Goal: Information Seeking & Learning: Check status

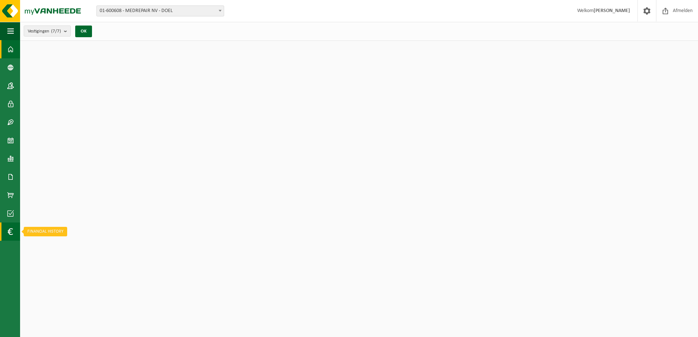
click at [10, 229] on span at bounding box center [9, 232] width 5 height 18
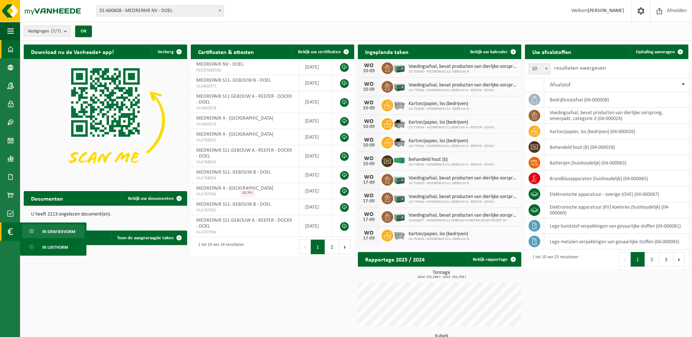
click at [60, 234] on span "In grafiekvorm" at bounding box center [58, 232] width 33 height 14
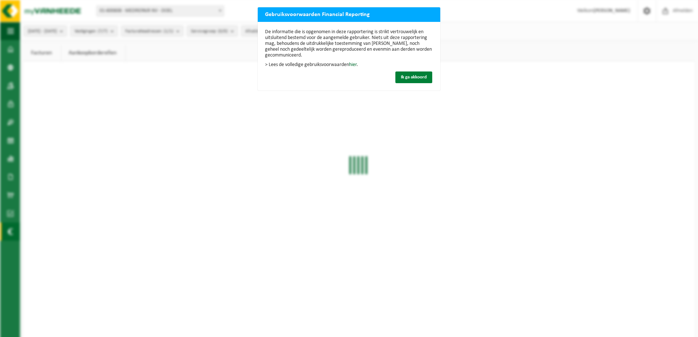
click at [416, 75] on span "Ik ga akkoord" at bounding box center [414, 77] width 26 height 5
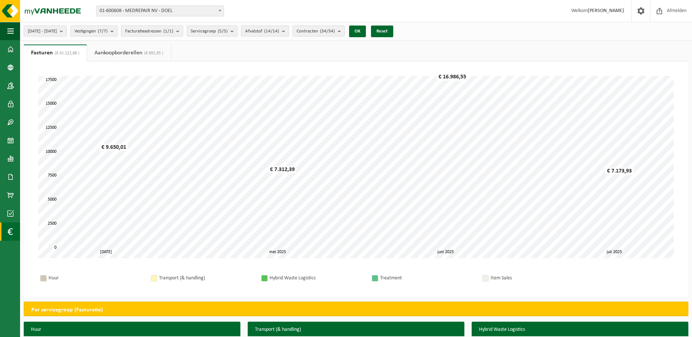
click at [289, 32] on b "submit" at bounding box center [285, 31] width 7 height 10
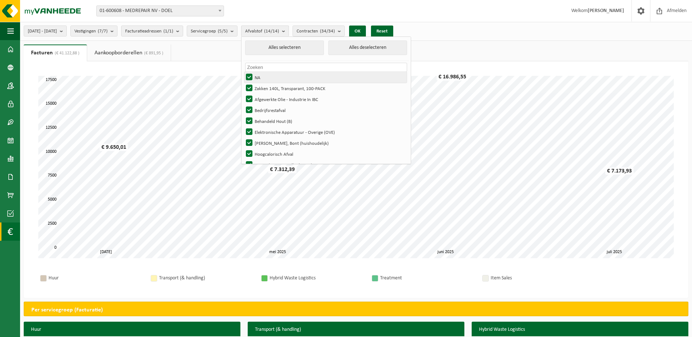
click at [271, 74] on label "NA" at bounding box center [325, 77] width 162 height 11
click at [243, 72] on input "NA" at bounding box center [243, 72] width 0 height 0
checkbox input "false"
click at [271, 86] on label "Zakken 140L, Transparant, 100-PACK" at bounding box center [325, 88] width 162 height 11
click at [243, 83] on input "Zakken 140L, Transparant, 100-PACK" at bounding box center [243, 82] width 0 height 0
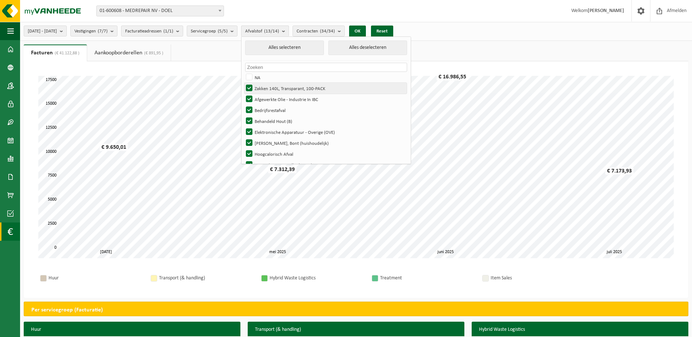
checkbox input "false"
drag, startPoint x: 273, startPoint y: 97, endPoint x: 274, endPoint y: 104, distance: 7.4
click at [273, 98] on label "Afgewerkte Olie - Industrie In IBC" at bounding box center [325, 99] width 162 height 11
click at [243, 94] on input "Afgewerkte Olie - Industrie In IBC" at bounding box center [243, 93] width 0 height 0
checkbox input "false"
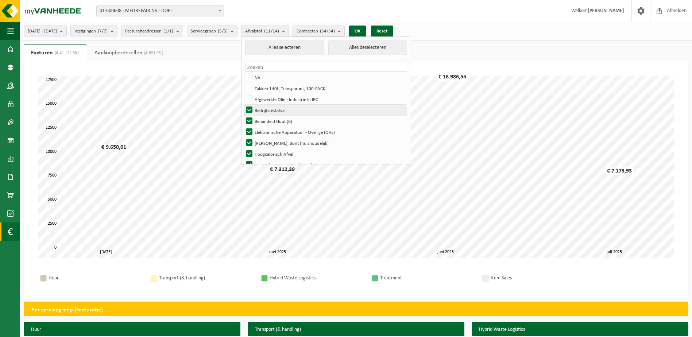
click at [274, 111] on label "Bedrijfsrestafval" at bounding box center [325, 110] width 162 height 11
click at [243, 105] on input "Bedrijfsrestafval" at bounding box center [243, 104] width 0 height 0
checkbox input "false"
drag, startPoint x: 273, startPoint y: 121, endPoint x: 272, endPoint y: 125, distance: 3.7
click at [272, 121] on label "Behandeld Hout (B)" at bounding box center [325, 121] width 162 height 11
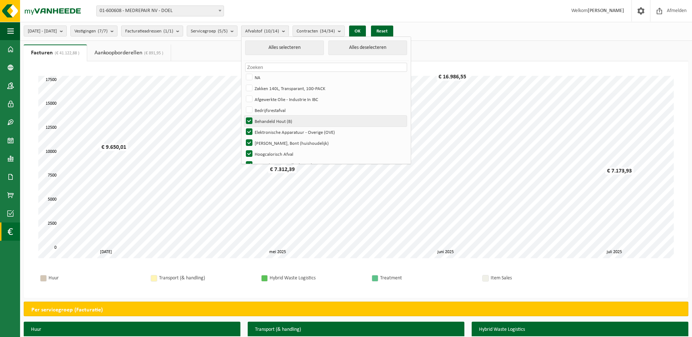
click at [243, 116] on input "Behandeld Hout (B)" at bounding box center [243, 115] width 0 height 0
checkbox input "false"
click at [272, 130] on label "Elektronische Apparatuur - Overige (OVE)" at bounding box center [325, 132] width 162 height 11
click at [243, 127] on input "Elektronische Apparatuur - Overige (OVE)" at bounding box center [243, 126] width 0 height 0
checkbox input "false"
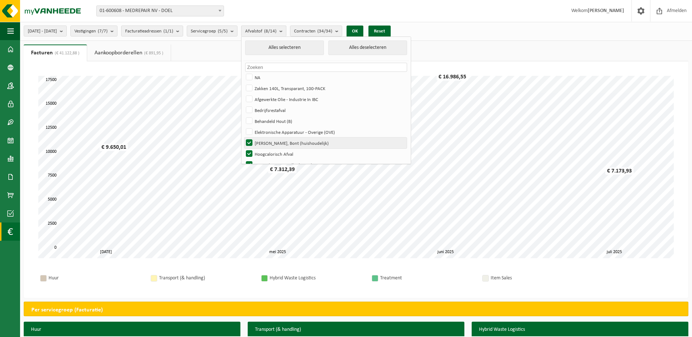
click at [271, 141] on label "Hol Glas, Bont (huishoudelijk)" at bounding box center [325, 143] width 162 height 11
click at [243, 138] on input "Hol Glas, Bont (huishoudelijk)" at bounding box center [243, 137] width 0 height 0
checkbox input "false"
click at [269, 150] on label "Hoogcalorisch Afval" at bounding box center [325, 153] width 162 height 11
click at [243, 148] on input "Hoogcalorisch Afval" at bounding box center [243, 148] width 0 height 0
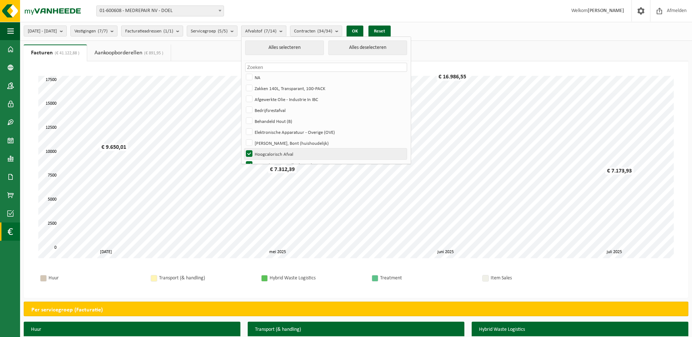
checkbox input "false"
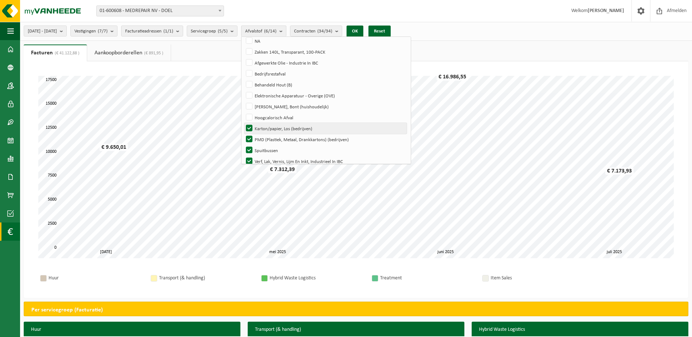
scroll to position [65, 0]
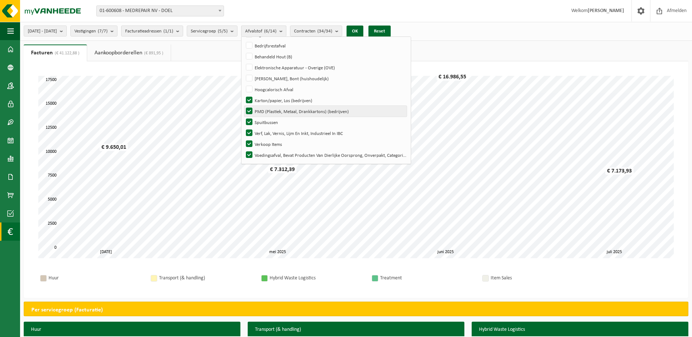
click at [271, 111] on label "PMD (Plastiek, Metaal, Drankkartons) (bedrijven)" at bounding box center [325, 111] width 162 height 11
click at [243, 106] on input "PMD (Plastiek, Metaal, Drankkartons) (bedrijven)" at bounding box center [243, 105] width 0 height 0
checkbox input "false"
drag, startPoint x: 269, startPoint y: 120, endPoint x: 269, endPoint y: 128, distance: 8.4
click at [269, 121] on label "Spuitbussen" at bounding box center [325, 122] width 162 height 11
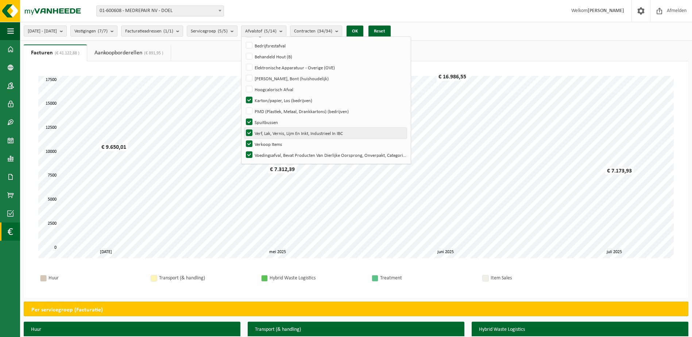
click at [243, 117] on input "Spuitbussen" at bounding box center [243, 116] width 0 height 0
checkbox input "false"
drag, startPoint x: 269, startPoint y: 131, endPoint x: 269, endPoint y: 138, distance: 7.3
click at [269, 132] on label "Verf, Lak, Vernis, Lijm En Inkt, Industrieel In IBC" at bounding box center [325, 133] width 162 height 11
click at [243, 128] on input "Verf, Lak, Vernis, Lijm En Inkt, Industrieel In IBC" at bounding box center [243, 127] width 0 height 0
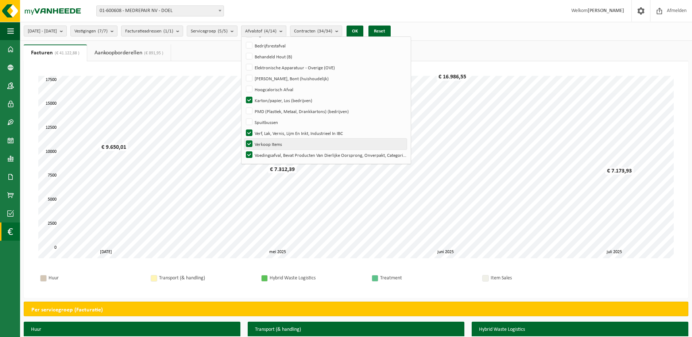
checkbox input "false"
drag, startPoint x: 268, startPoint y: 142, endPoint x: 268, endPoint y: 153, distance: 10.9
click at [268, 144] on label "Verkoop Items" at bounding box center [325, 144] width 162 height 11
click at [243, 139] on input "Verkoop Items" at bounding box center [243, 138] width 0 height 0
checkbox input "false"
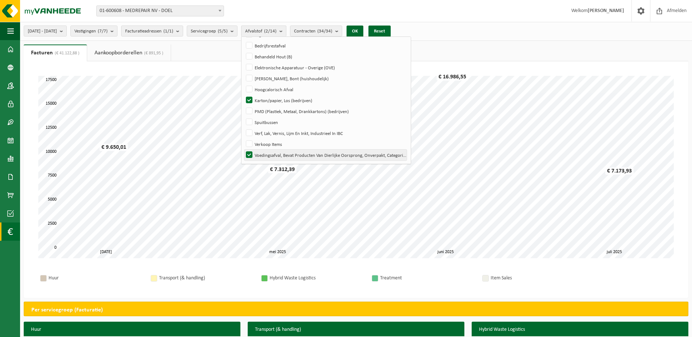
click at [268, 154] on label "Voedingsafval, Bevat Producten Van Dierlijke Oorsprong, Onverpakt, Categorie 3" at bounding box center [325, 155] width 162 height 11
click at [243, 150] on input "Voedingsafval, Bevat Producten Van Dierlijke Oorsprong, Onverpakt, Categorie 3" at bounding box center [243, 149] width 0 height 0
checkbox input "false"
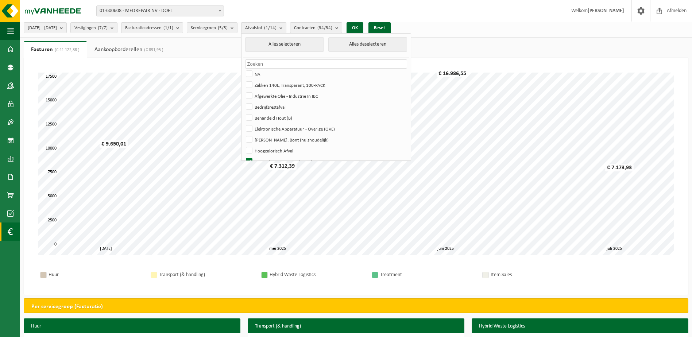
scroll to position [0, 0]
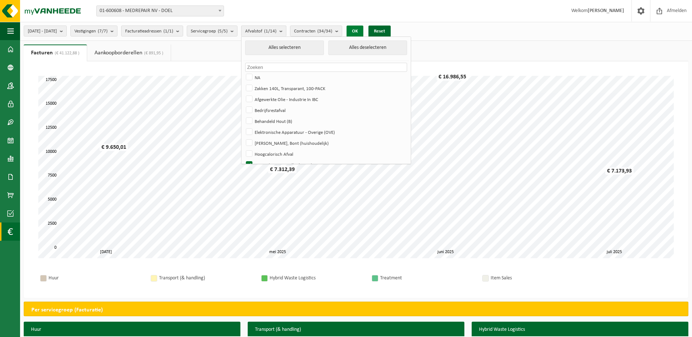
click at [363, 30] on button "OK" at bounding box center [355, 32] width 17 height 12
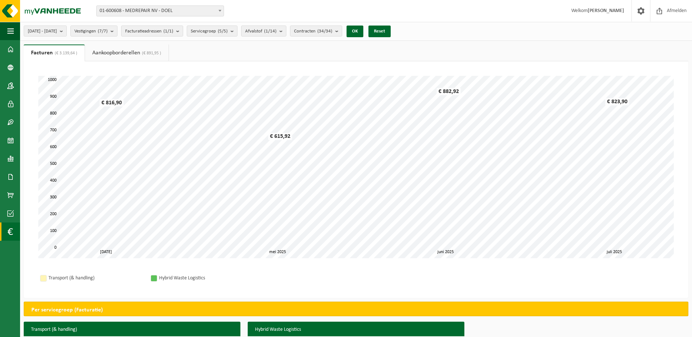
click at [132, 54] on link "Aankoopborderellen (€ 891,95 )" at bounding box center [127, 53] width 84 height 17
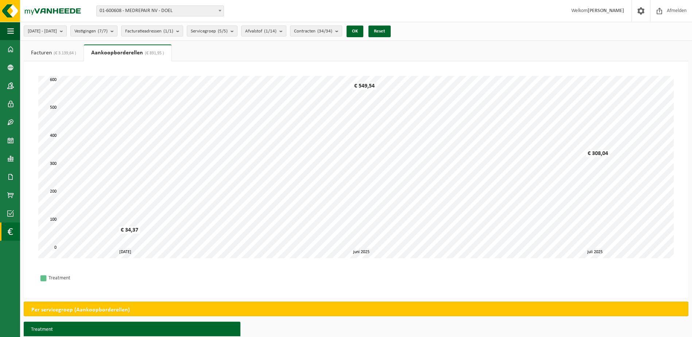
click at [70, 52] on span "(€ 3.139,64 )" at bounding box center [64, 53] width 24 height 4
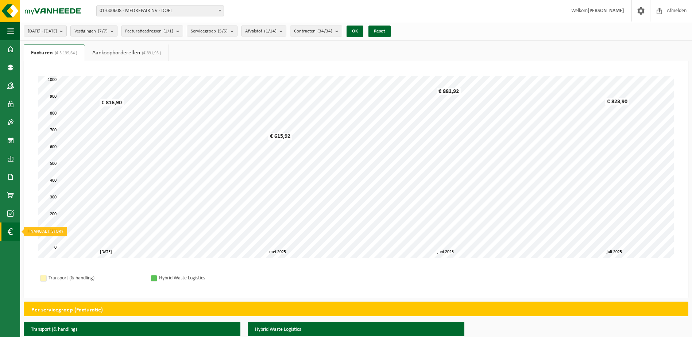
click at [13, 233] on link "Financial History" at bounding box center [10, 232] width 20 height 18
click at [55, 248] on span "In lijstvorm" at bounding box center [55, 247] width 26 height 14
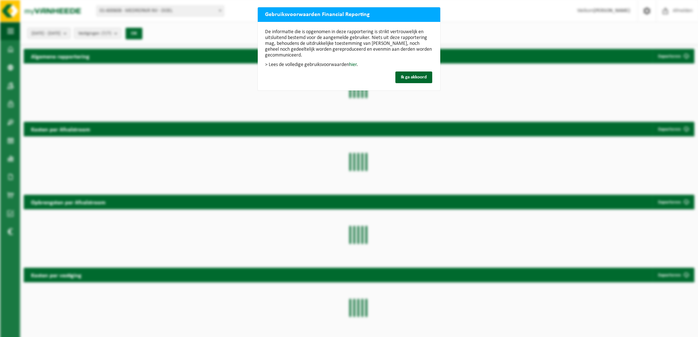
drag, startPoint x: 410, startPoint y: 78, endPoint x: 388, endPoint y: 70, distance: 23.7
click at [411, 79] on span "Ik ga akkoord" at bounding box center [414, 77] width 26 height 5
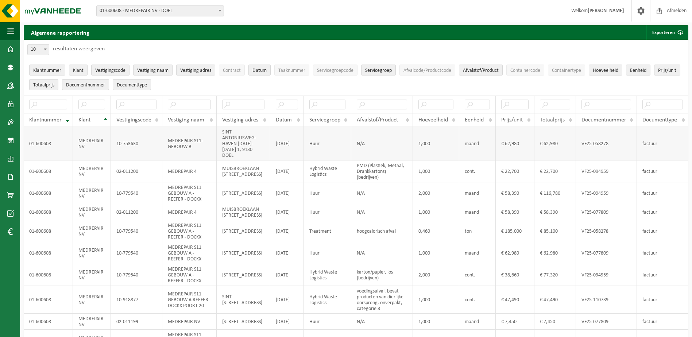
scroll to position [36, 0]
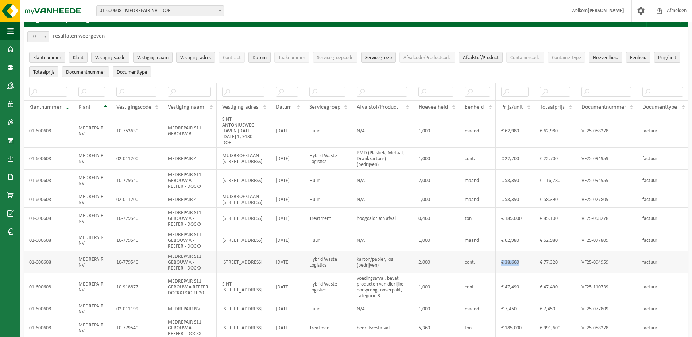
drag, startPoint x: 518, startPoint y: 281, endPoint x: 502, endPoint y: 283, distance: 16.5
click at [502, 273] on td "€ 38,660" at bounding box center [515, 262] width 39 height 22
copy td "€ 38,660"
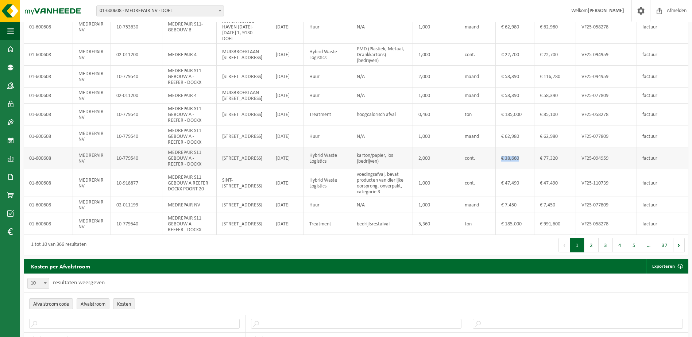
scroll to position [146, 0]
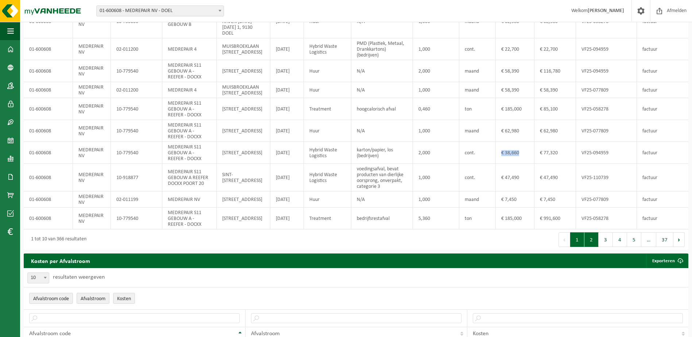
click at [591, 247] on button "2" at bounding box center [591, 239] width 14 height 15
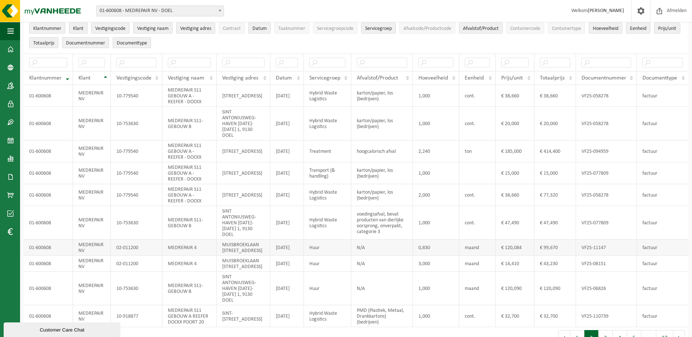
scroll to position [109, 0]
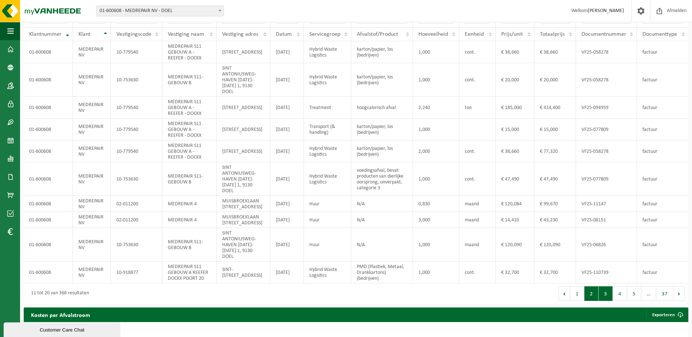
click at [604, 301] on button "3" at bounding box center [606, 293] width 14 height 15
